Goal: Task Accomplishment & Management: Manage account settings

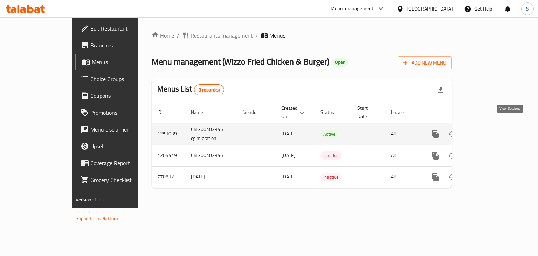
click at [494, 125] on link "enhanced table" at bounding box center [486, 133] width 17 height 17
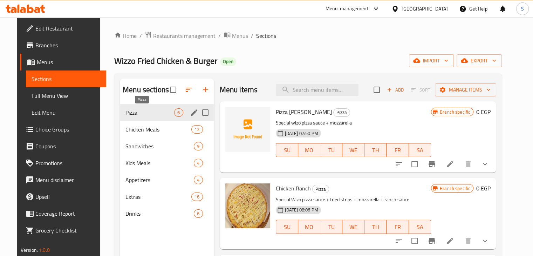
click at [125, 114] on span "Pizza" at bounding box center [149, 112] width 49 height 8
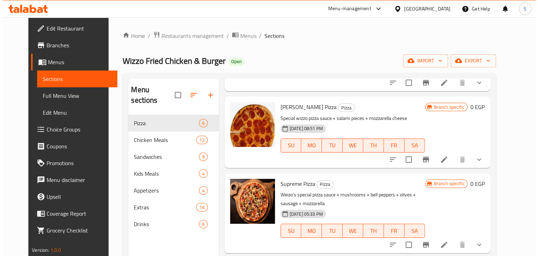
scroll to position [247, 0]
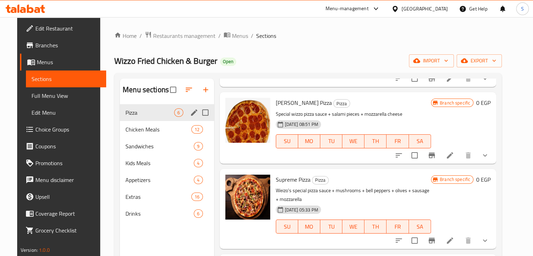
click at [198, 112] on input "Menu sections" at bounding box center [205, 112] width 15 height 15
checkbox input "true"
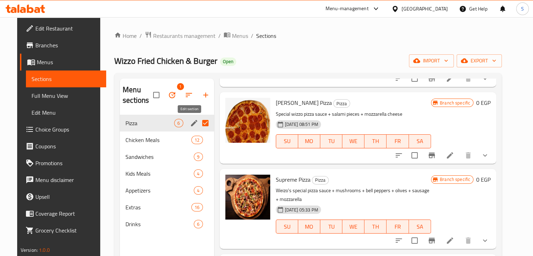
click at [190, 119] on icon "edit" at bounding box center [194, 123] width 8 height 8
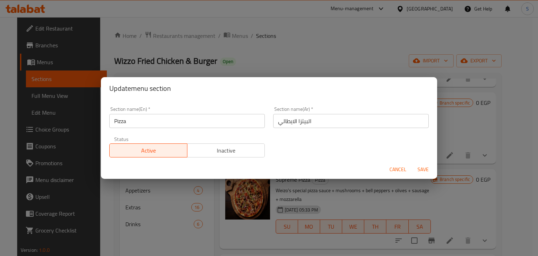
click at [237, 159] on div "Status Active Inactive" at bounding box center [187, 146] width 164 height 29
click at [239, 155] on span "Inactive" at bounding box center [226, 150] width 72 height 10
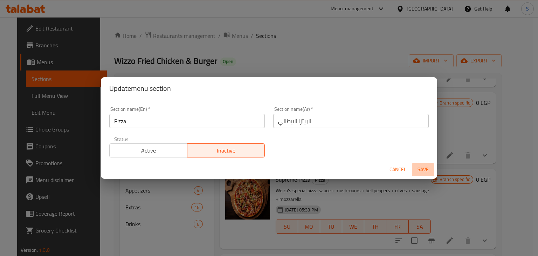
click at [421, 170] on span "Save" at bounding box center [423, 169] width 17 height 9
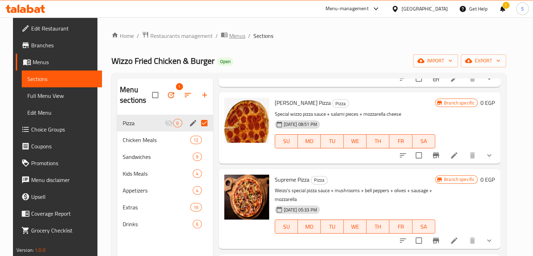
click at [229, 38] on span "Menus" at bounding box center [237, 36] width 16 height 8
